Goal: Task Accomplishment & Management: Manage account settings

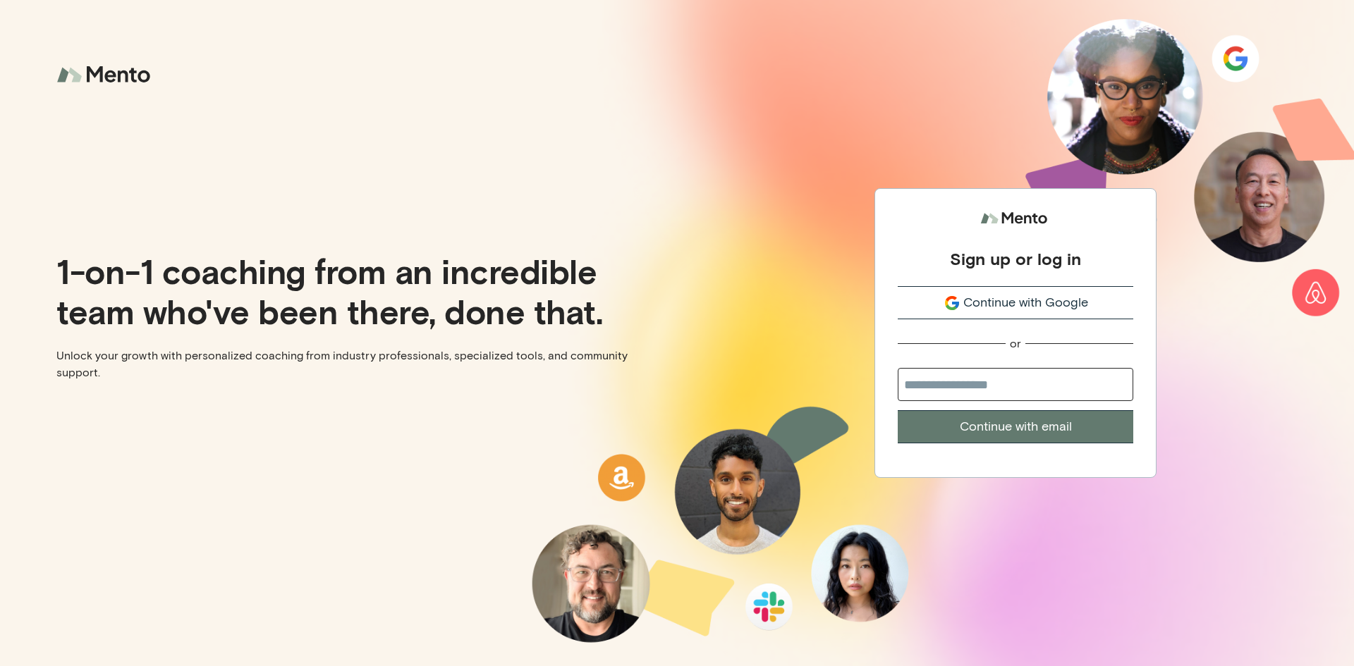
click at [1007, 384] on input "email" at bounding box center [1014, 384] width 235 height 33
type input "**********"
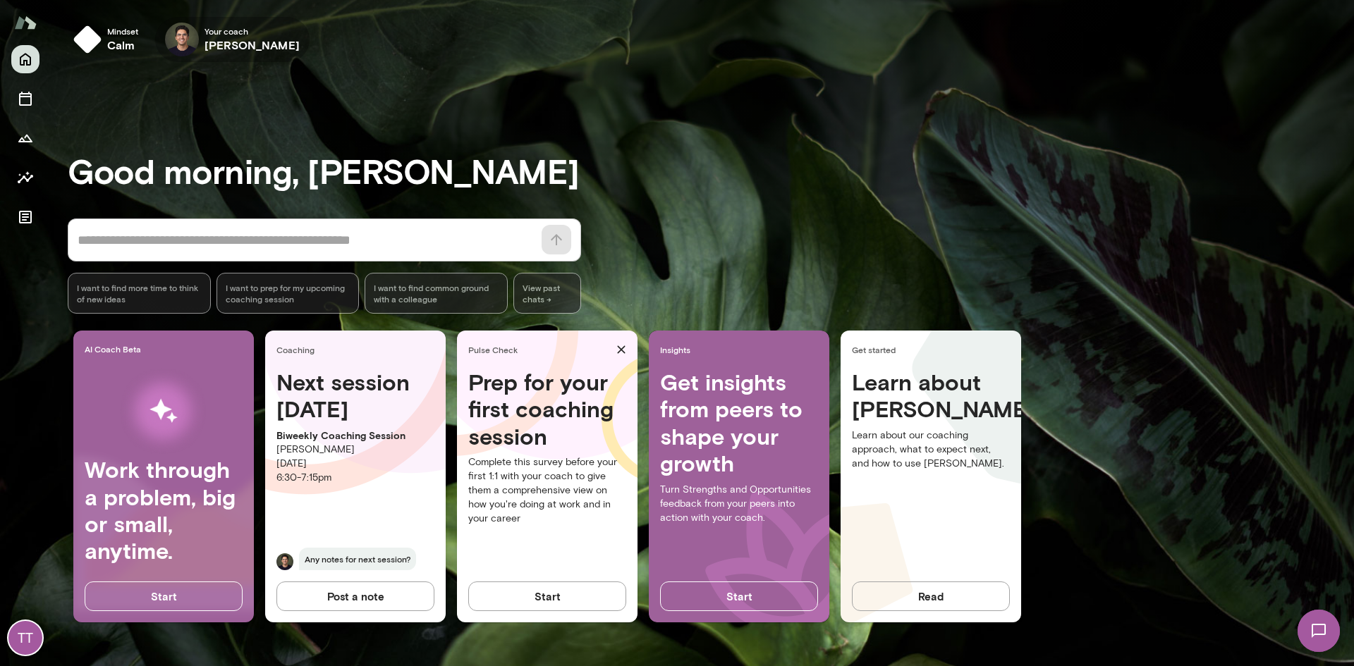
click at [0, 0] on icon "button" at bounding box center [0, 0] width 0 height 0
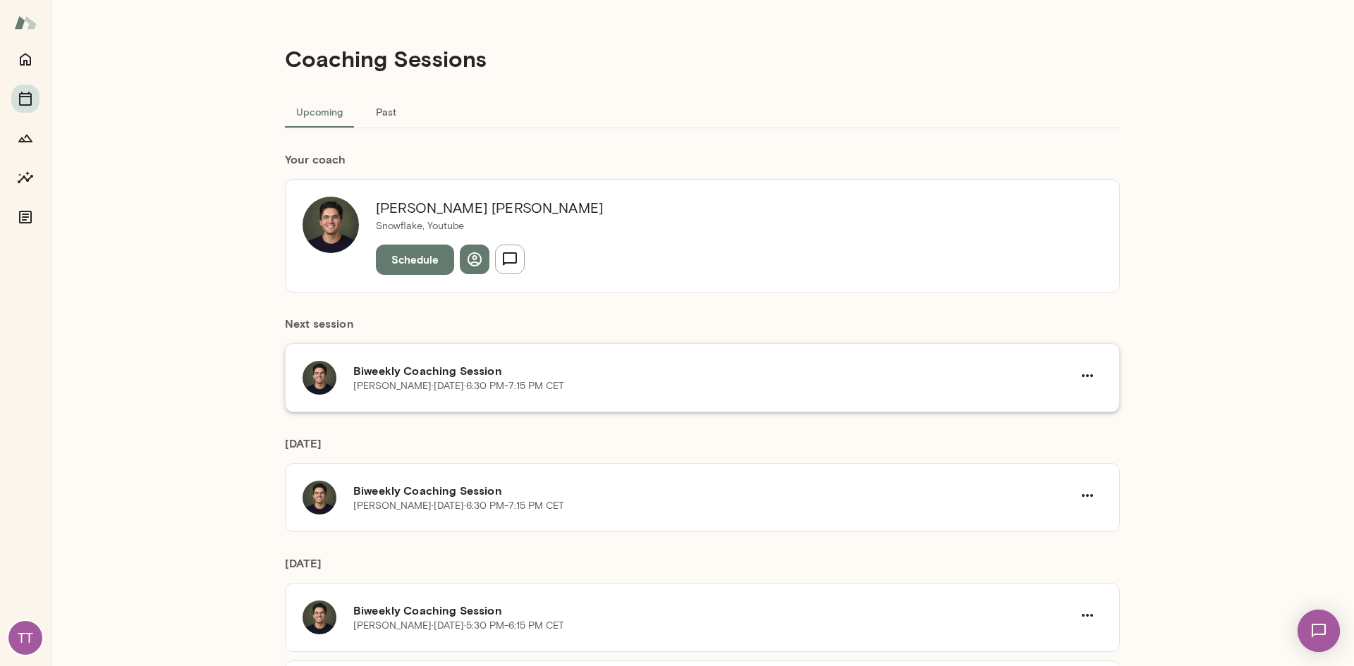
click at [983, 381] on div "[PERSON_NAME] · [DATE] · 6:30 PM-7:15 PM CET" at bounding box center [712, 386] width 719 height 14
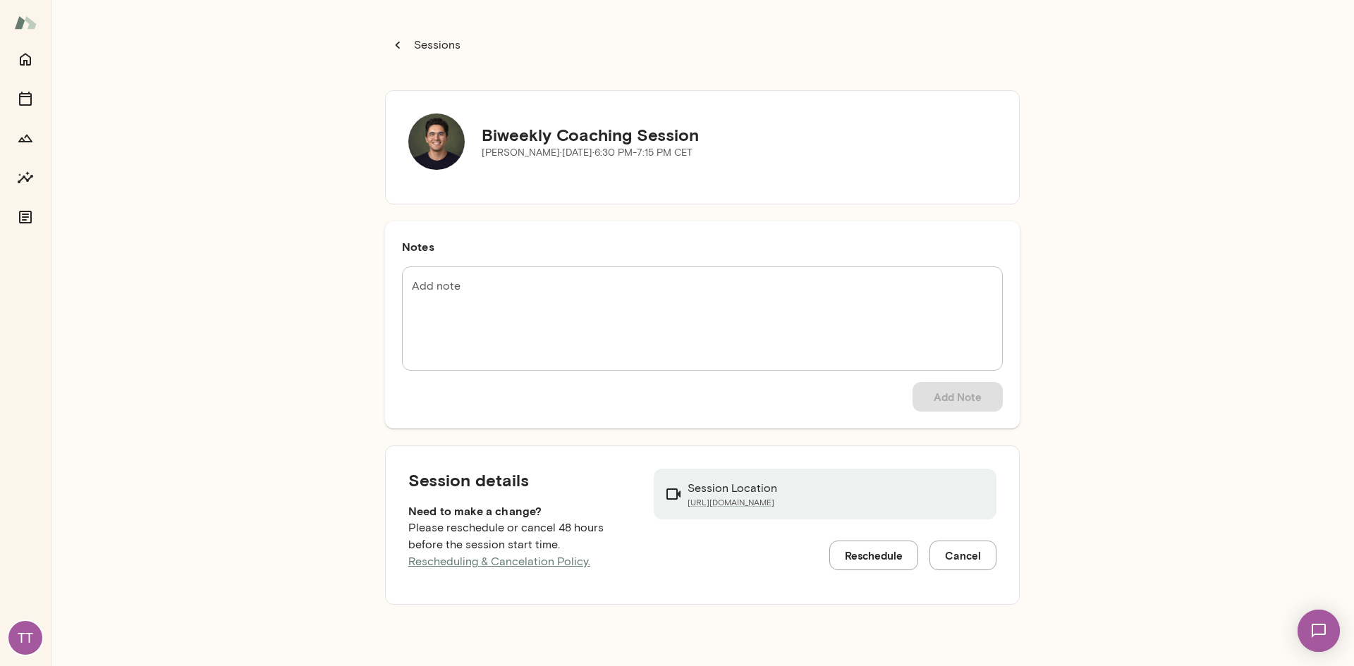
click at [889, 560] on button "Reschedule" at bounding box center [873, 556] width 89 height 30
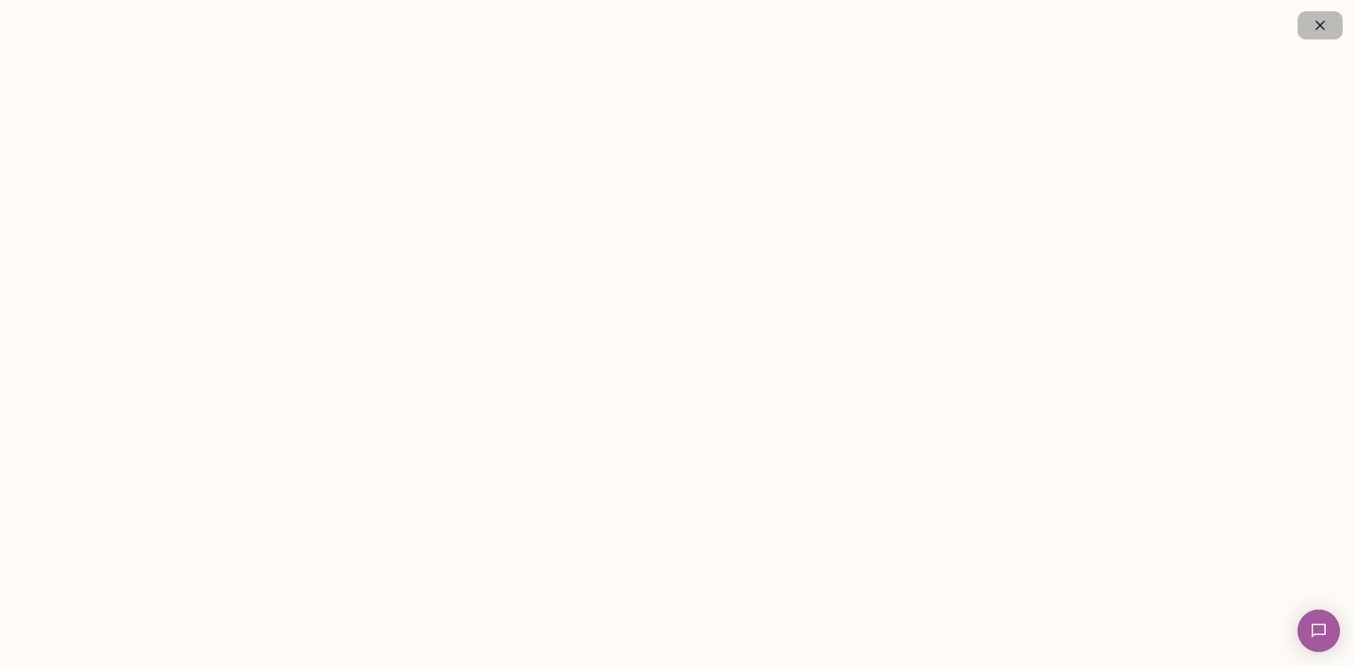
click at [1322, 29] on icon "button" at bounding box center [1319, 25] width 17 height 17
